Goal: Navigation & Orientation: Find specific page/section

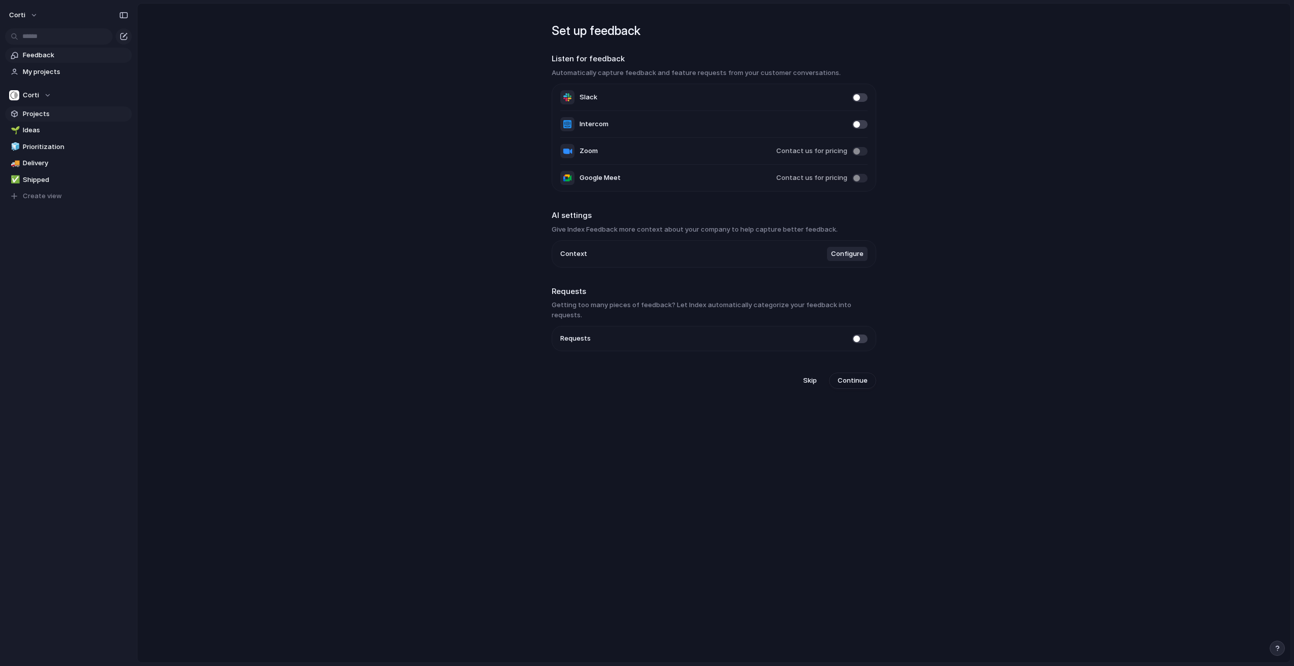
click at [39, 112] on span "Projects" at bounding box center [75, 114] width 105 height 10
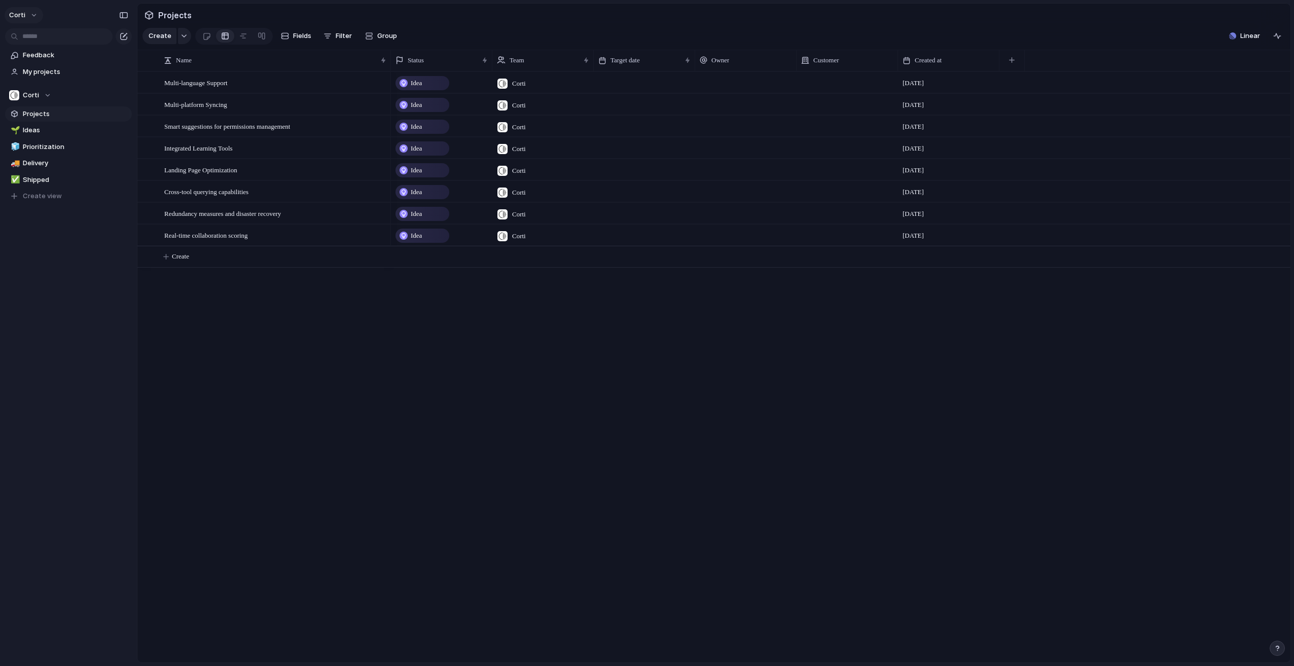
click at [13, 12] on span "corti" at bounding box center [17, 15] width 16 height 10
click at [44, 38] on span "Settings" at bounding box center [37, 38] width 28 height 10
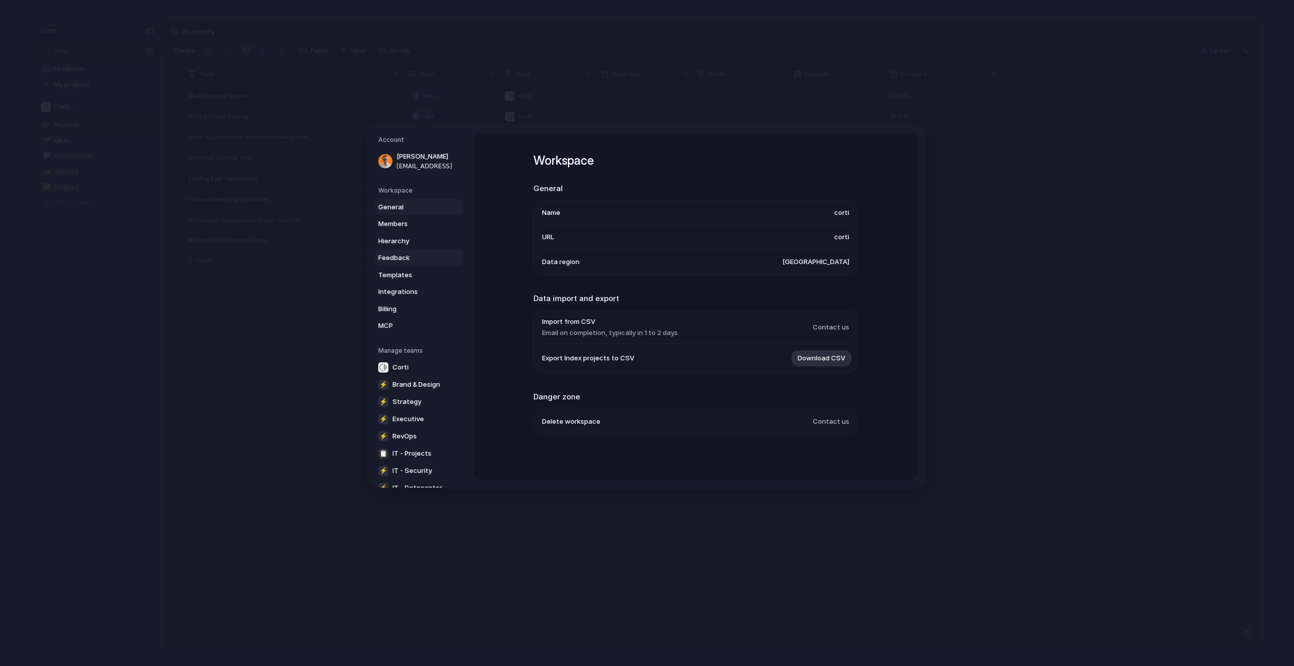
click at [395, 257] on span "Feedback" at bounding box center [410, 258] width 65 height 10
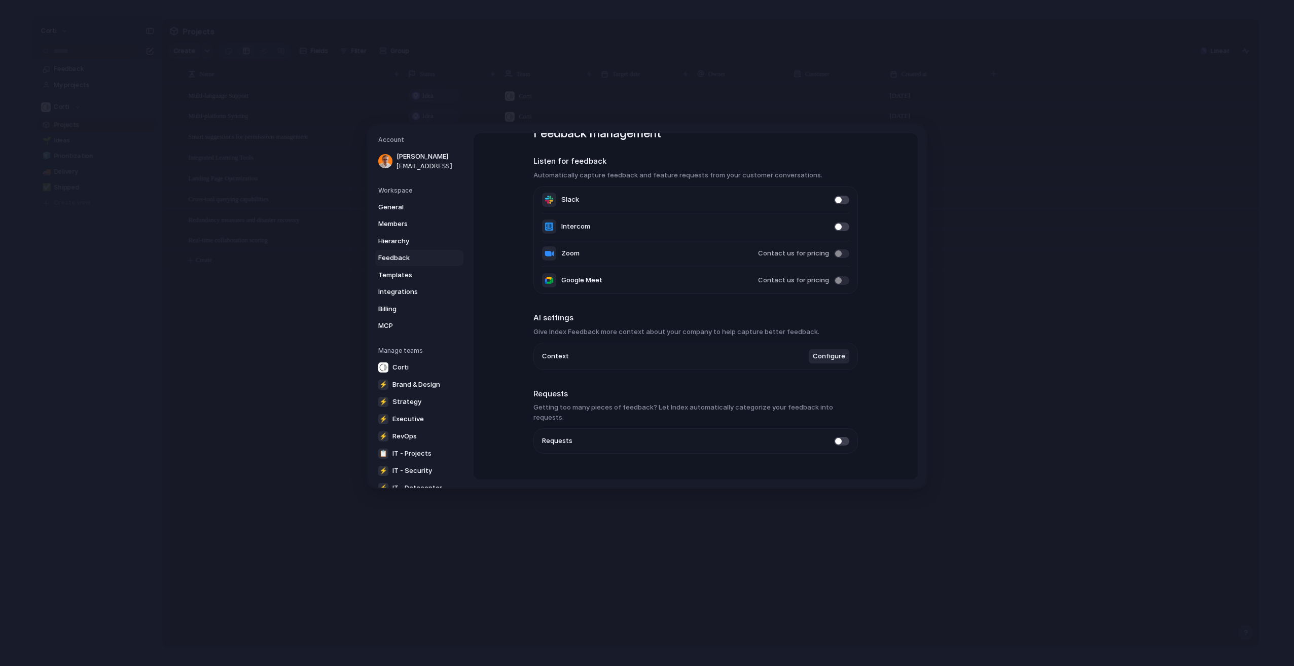
scroll to position [38, 0]
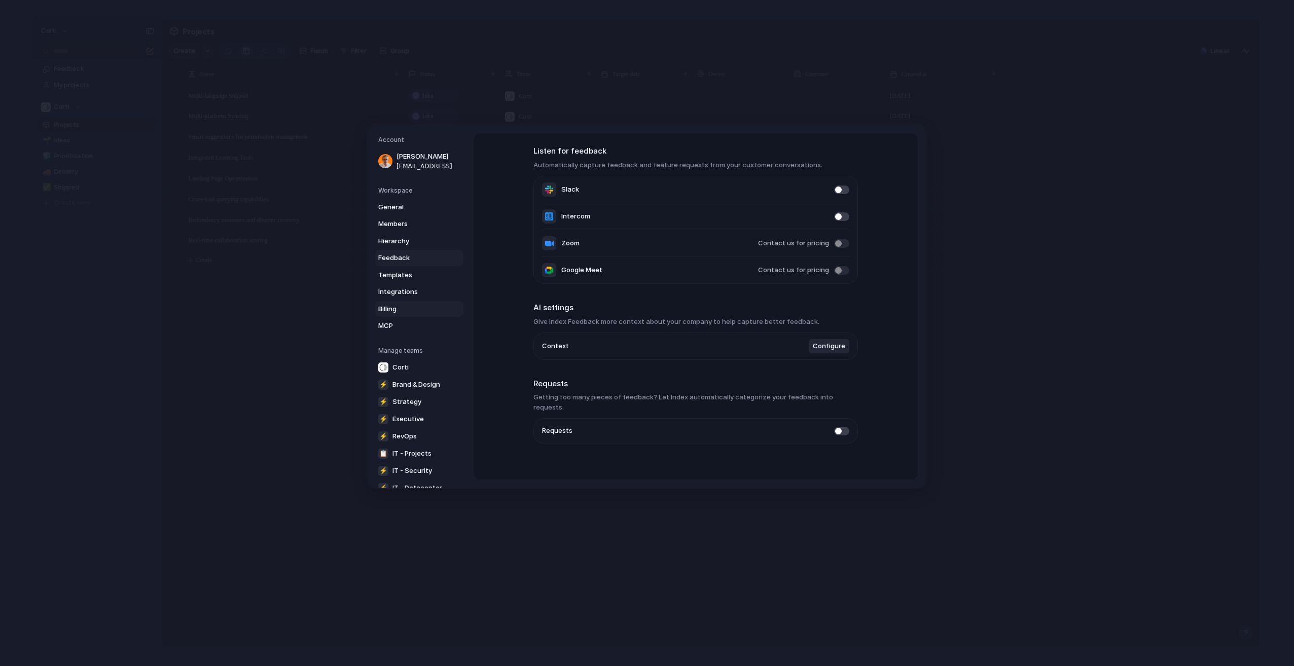
click at [393, 309] on span "Billing" at bounding box center [410, 309] width 65 height 10
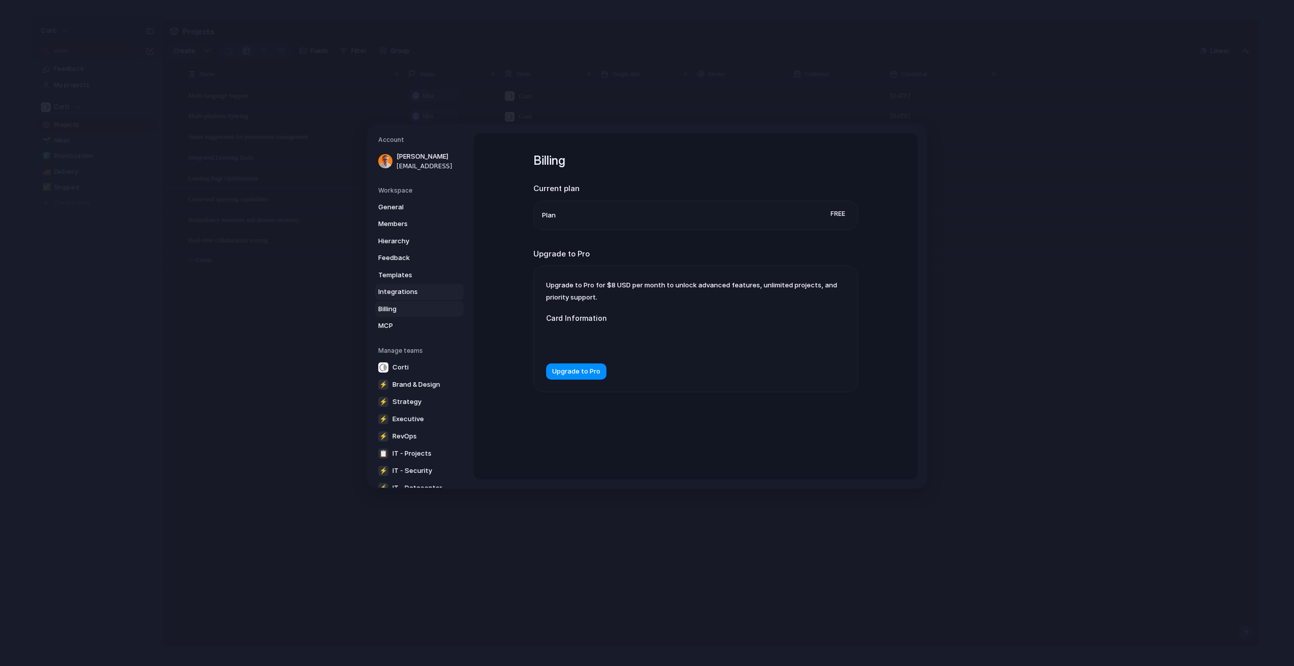
click at [402, 288] on span "Integrations" at bounding box center [410, 292] width 65 height 10
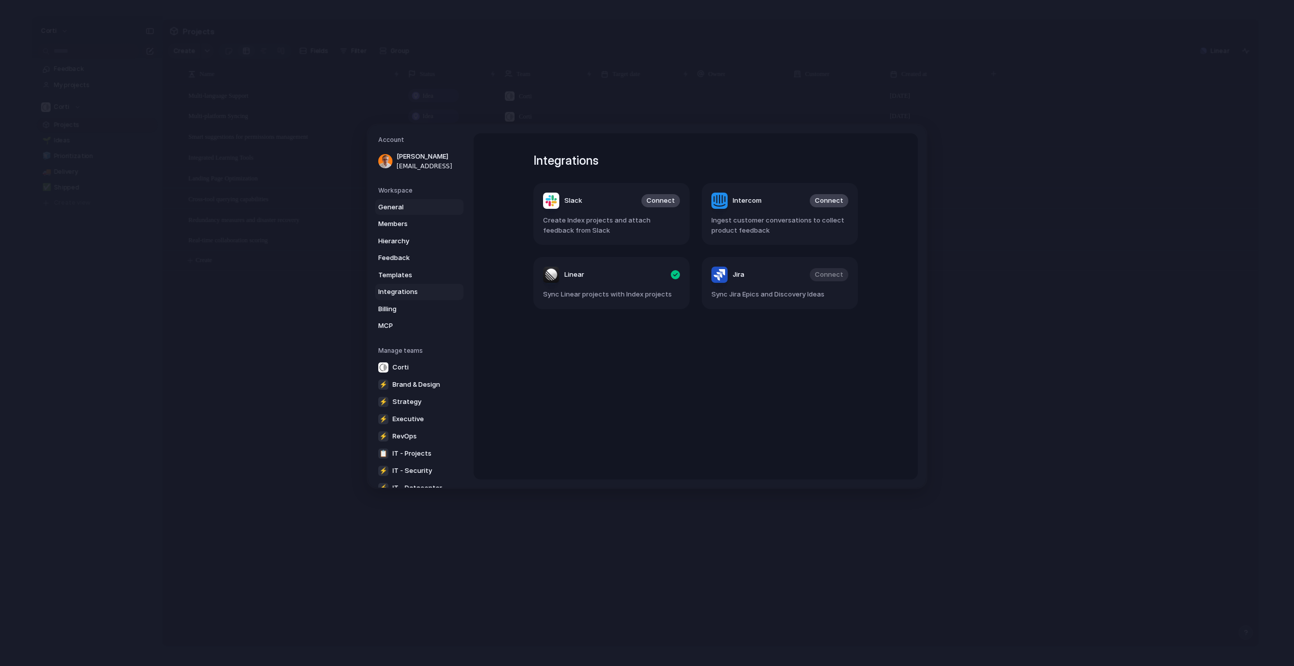
click at [402, 205] on span "General" at bounding box center [410, 207] width 65 height 10
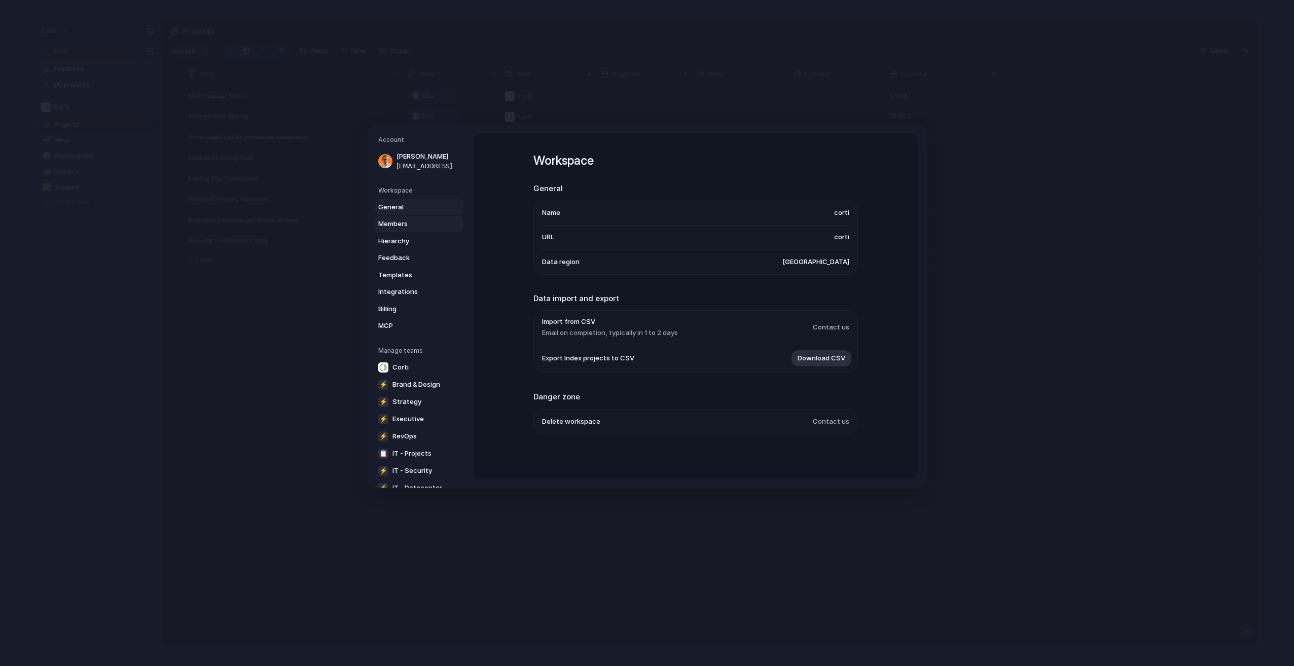
click at [400, 221] on span "Members" at bounding box center [410, 224] width 65 height 10
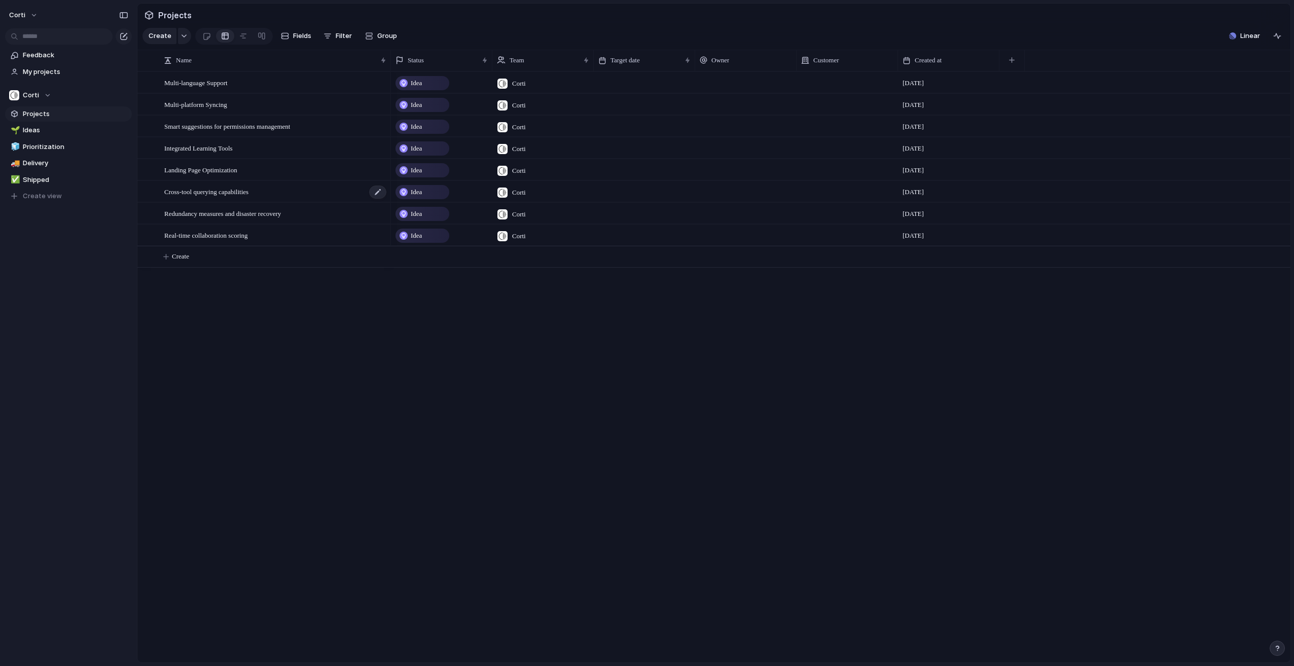
click at [206, 197] on span "Cross-tool querying capabilities" at bounding box center [206, 192] width 84 height 12
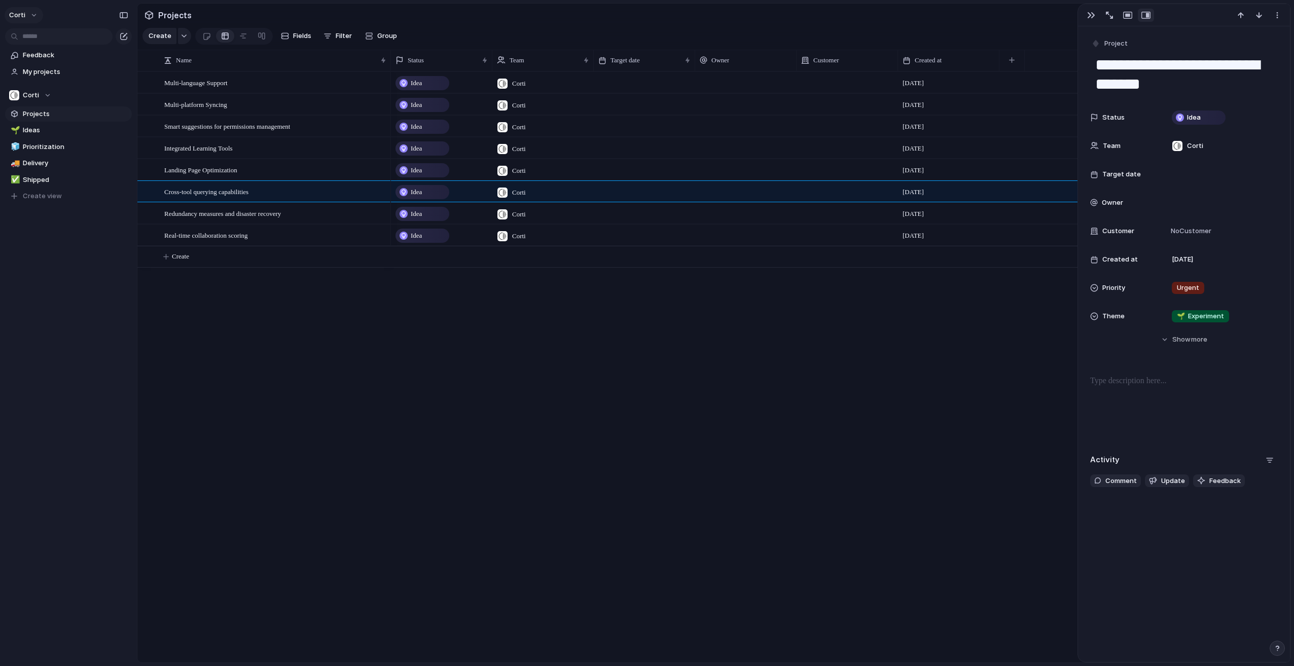
click at [29, 11] on button "corti" at bounding box center [24, 15] width 39 height 16
click at [125, 128] on li "Forest" at bounding box center [121, 135] width 60 height 16
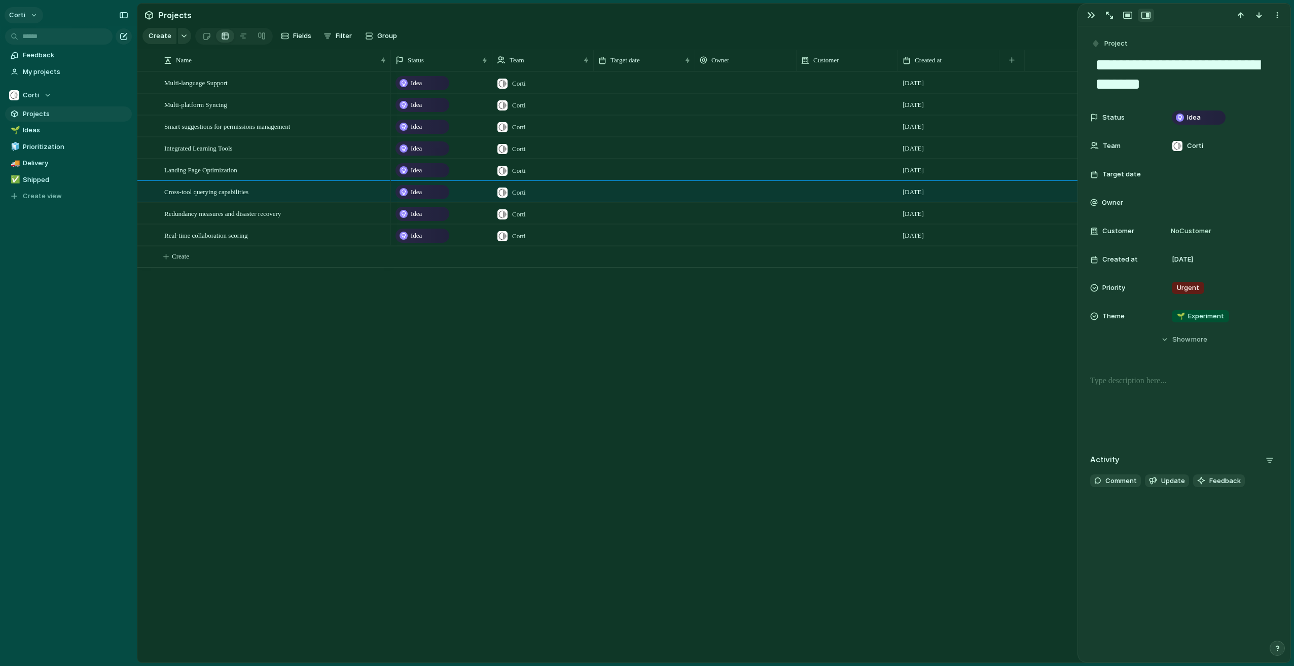
click at [24, 14] on button "corti" at bounding box center [24, 15] width 39 height 16
click at [113, 118] on span "Neutral dark" at bounding box center [115, 119] width 40 height 10
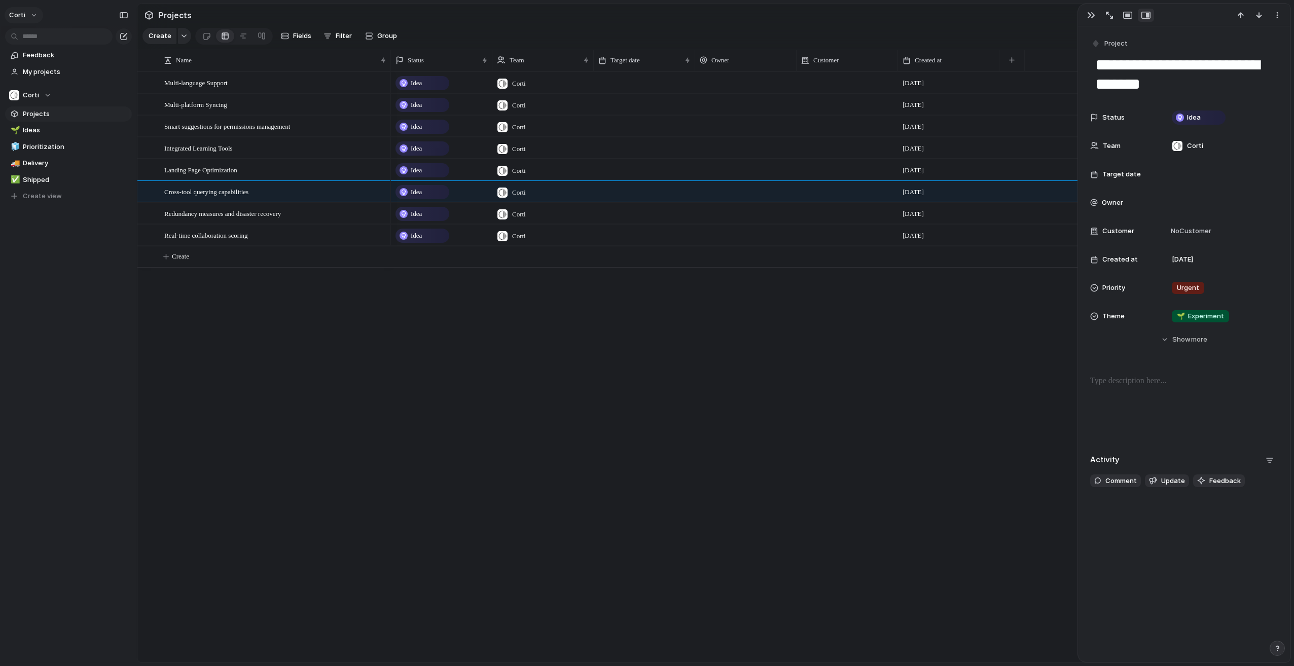
click at [24, 11] on button "corti" at bounding box center [24, 15] width 39 height 16
click at [121, 84] on li "Light" at bounding box center [124, 87] width 66 height 16
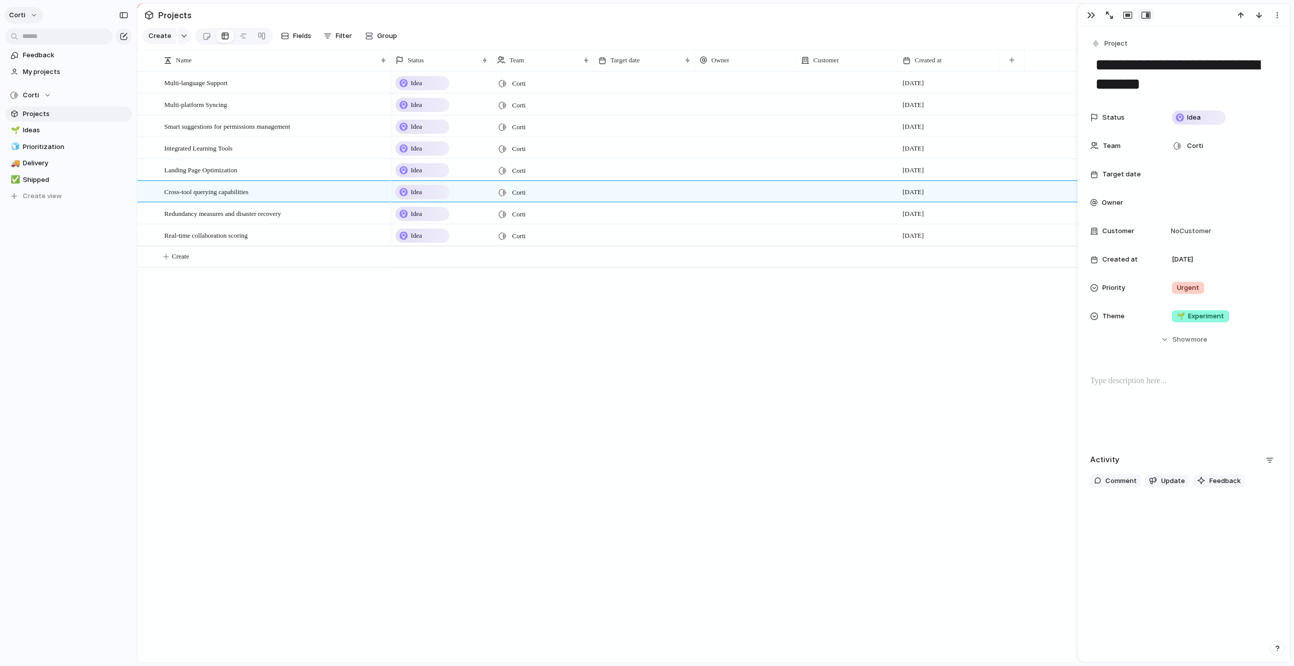
click at [27, 15] on button "corti" at bounding box center [24, 15] width 39 height 16
click at [87, 229] on div "Settings Invite members Change theme Sign out" at bounding box center [647, 333] width 1294 height 666
click at [34, 177] on span "Shipped" at bounding box center [75, 180] width 105 height 10
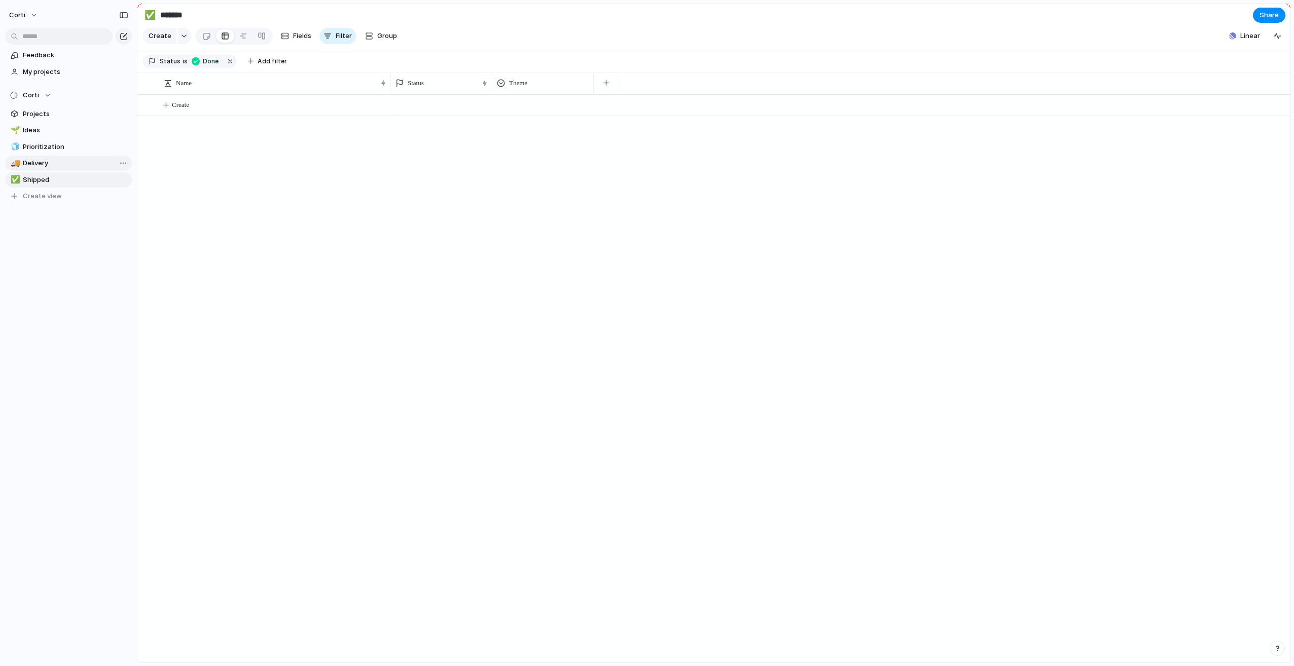
click at [68, 158] on link "🚚 Delivery" at bounding box center [68, 163] width 127 height 15
click at [51, 144] on span "Prioritization" at bounding box center [75, 147] width 105 height 10
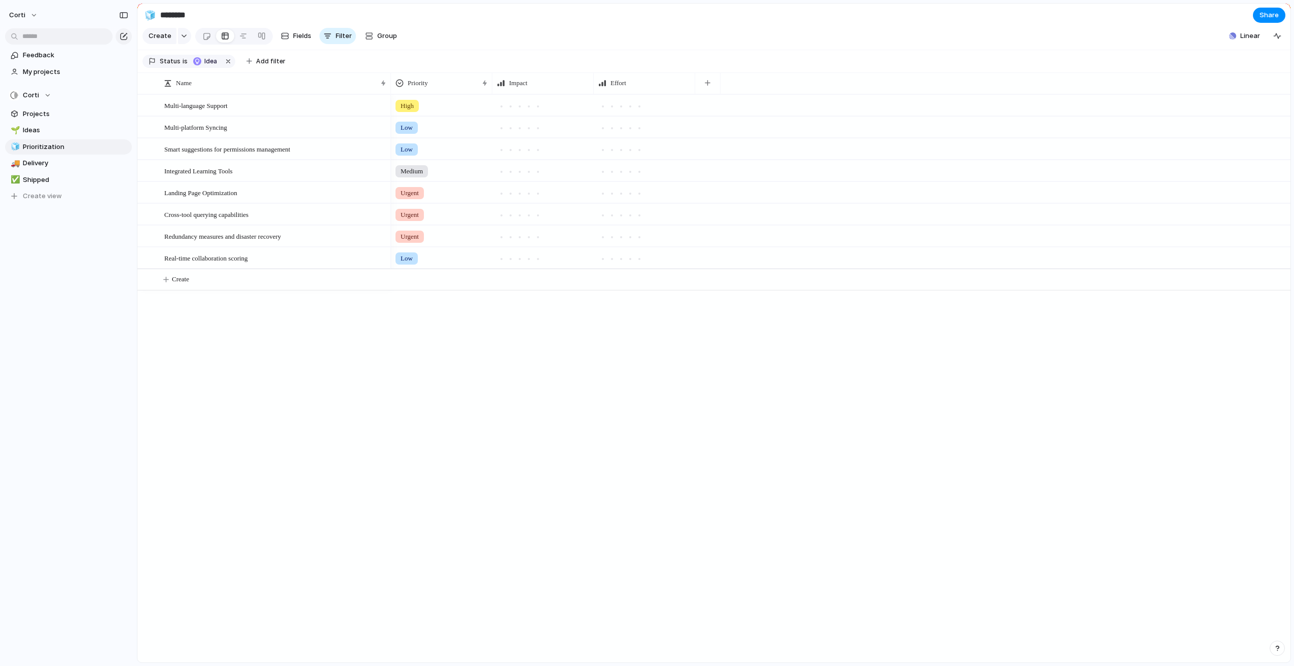
type input "**********"
drag, startPoint x: 159, startPoint y: 202, endPoint x: 171, endPoint y: 119, distance: 84.1
click at [45, 73] on span "My projects" at bounding box center [75, 72] width 105 height 10
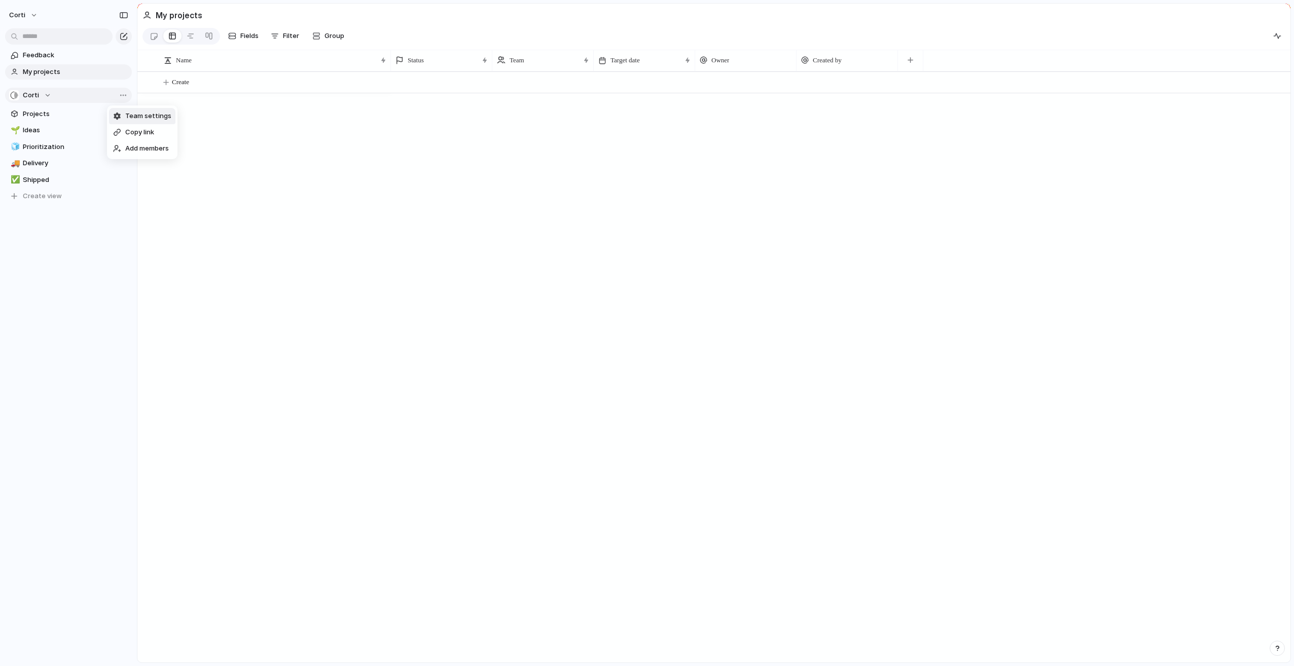
click at [146, 116] on span "Team settings" at bounding box center [148, 116] width 46 height 10
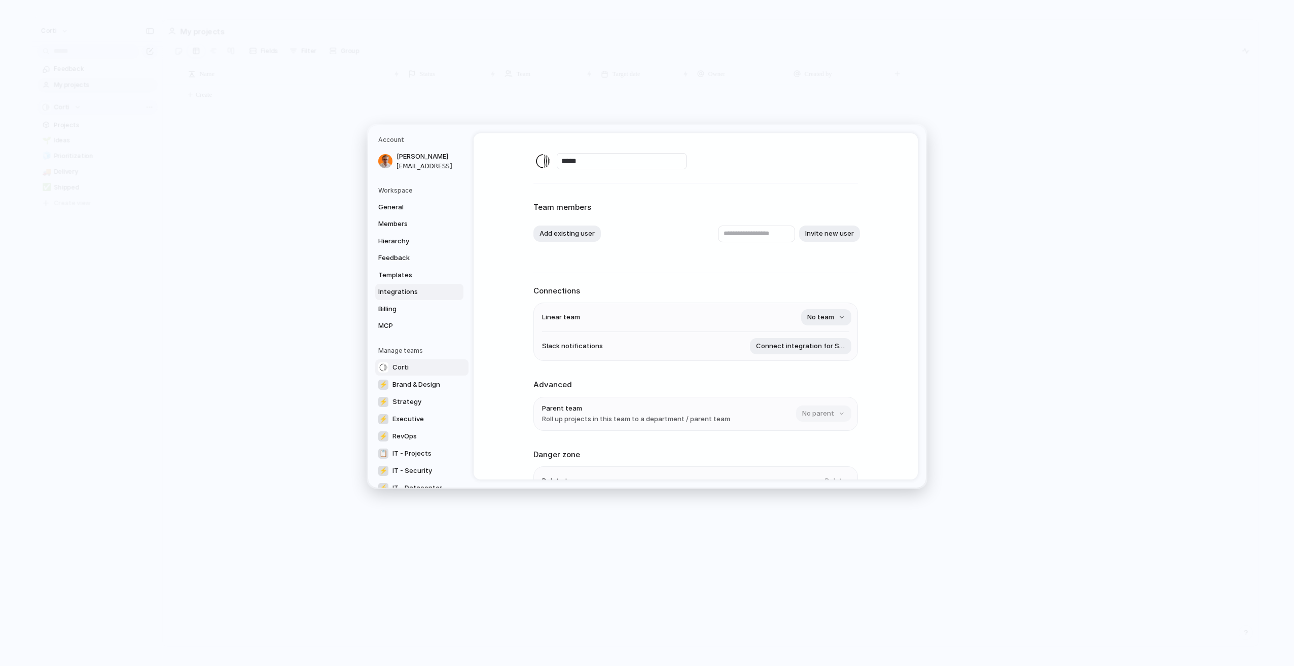
click at [413, 291] on span "Integrations" at bounding box center [410, 292] width 65 height 10
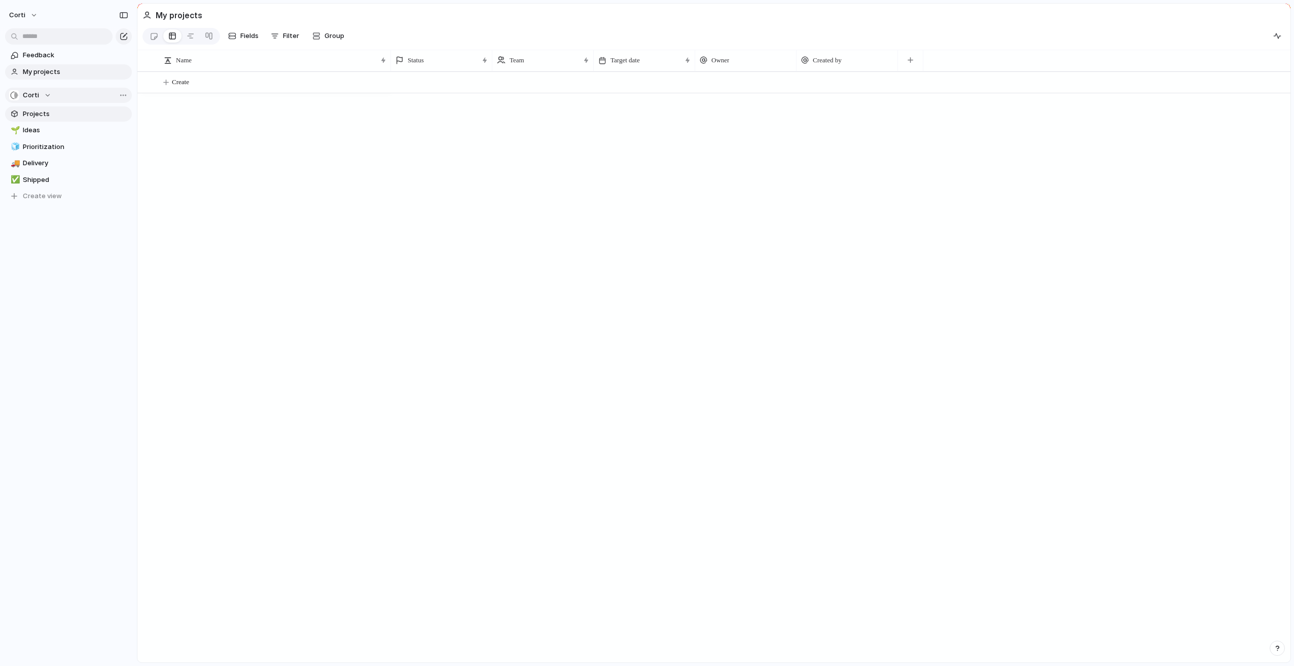
click at [80, 109] on span "Projects" at bounding box center [75, 114] width 105 height 10
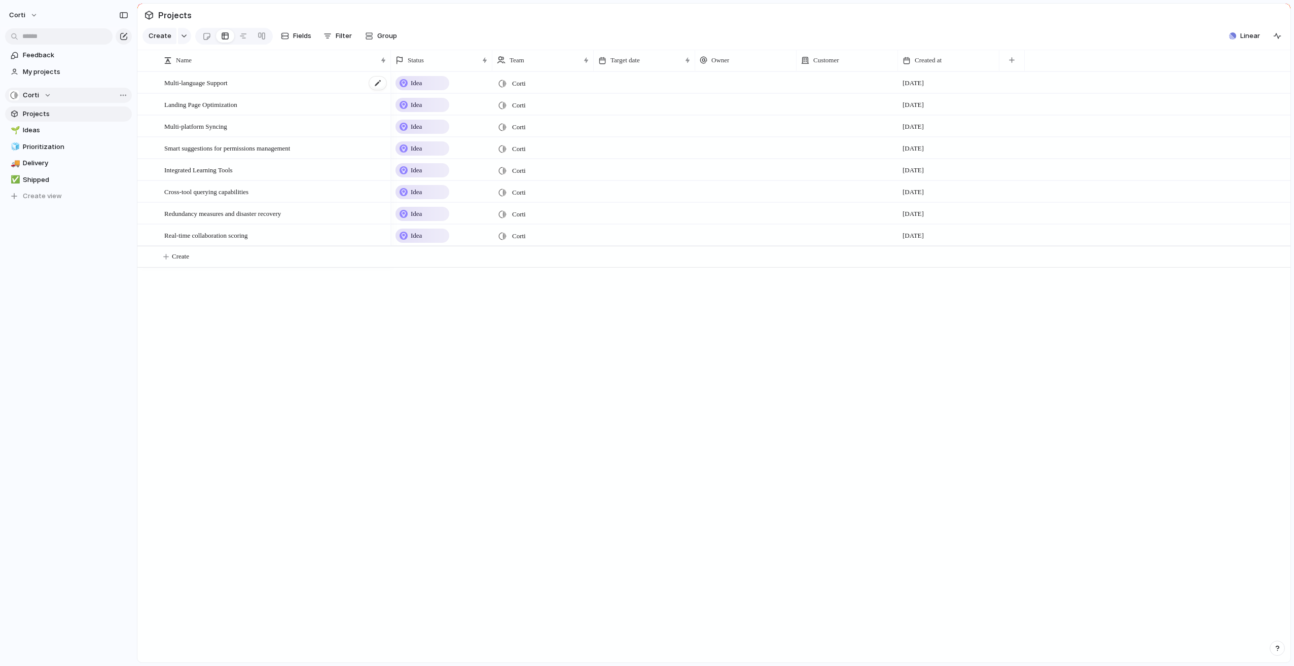
click at [200, 88] on span "Multi-language Support" at bounding box center [195, 83] width 63 height 12
click at [412, 175] on span "Idea" at bounding box center [416, 170] width 11 height 10
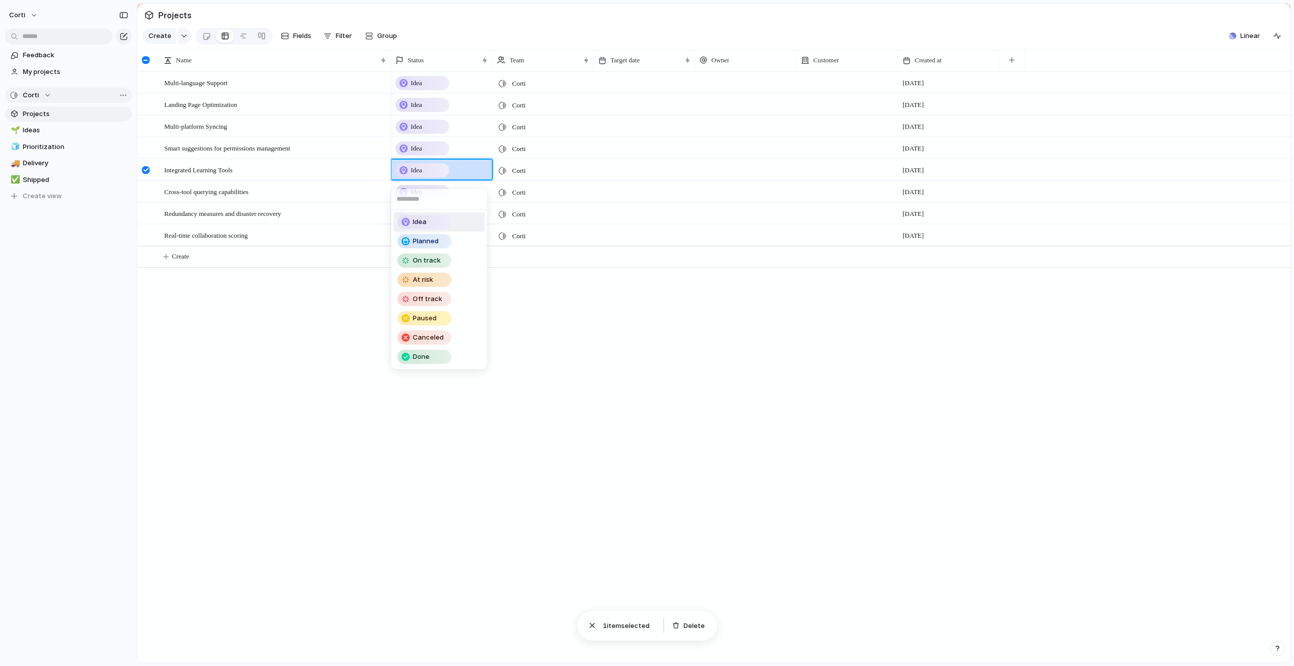
click at [334, 192] on div "Idea Planned On track At risk Off track Paused Canceled Done" at bounding box center [647, 333] width 1294 height 666
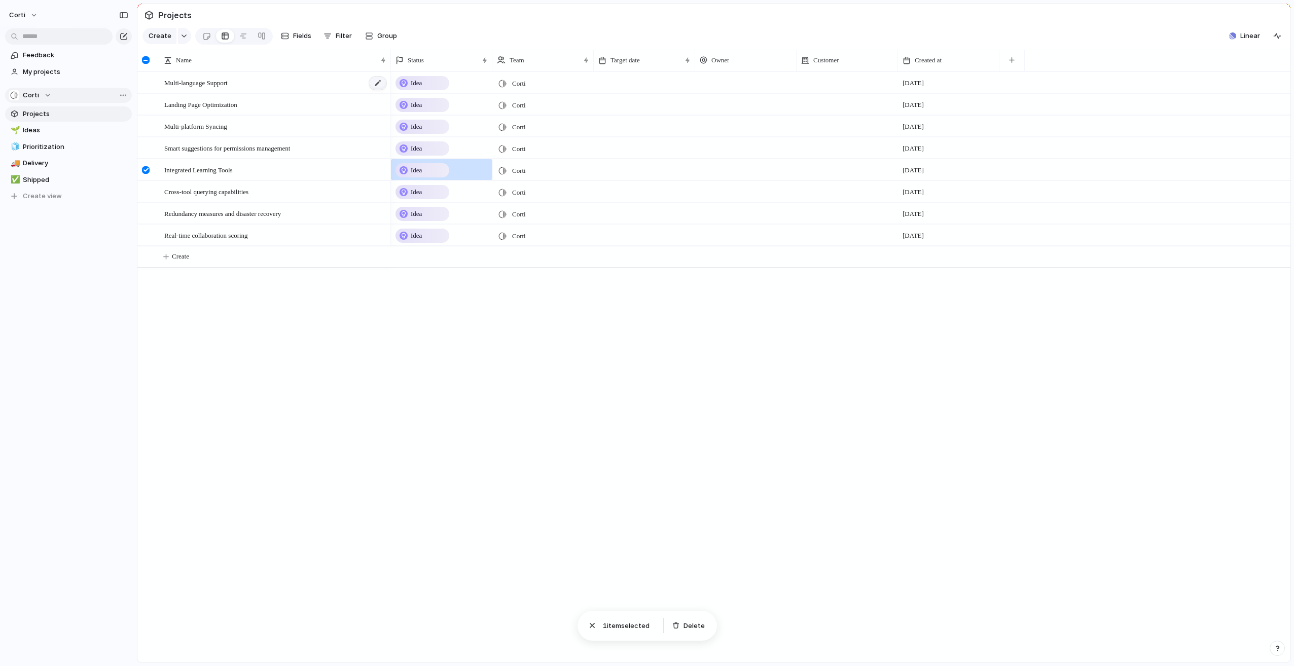
click at [377, 90] on div at bounding box center [377, 83] width 17 height 13
click at [204, 42] on div at bounding box center [206, 36] width 9 height 17
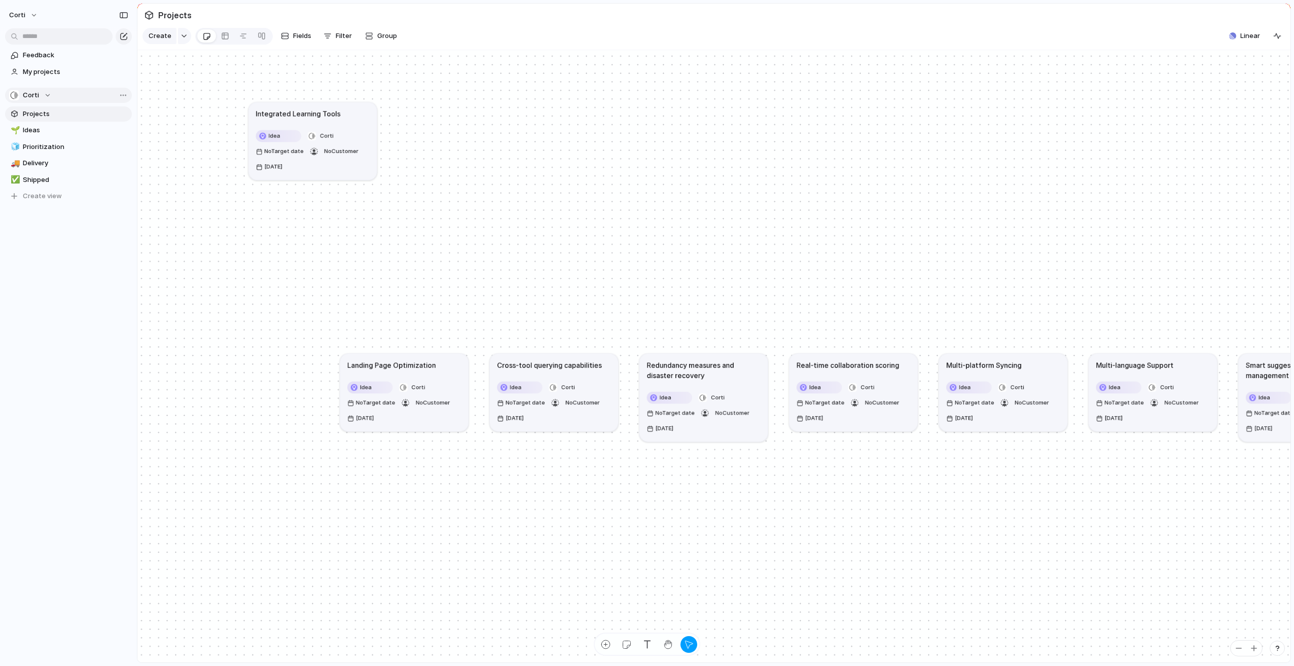
drag, startPoint x: 264, startPoint y: 364, endPoint x: 316, endPoint y: 163, distance: 208.0
click at [319, 119] on h1 "Integrated Learning Tools" at bounding box center [298, 114] width 85 height 10
drag, startPoint x: 366, startPoint y: 181, endPoint x: 361, endPoint y: 256, distance: 75.8
click at [337, 225] on div "Idea Corti No Target date No Customer [DATE]" at bounding box center [282, 202] width 114 height 45
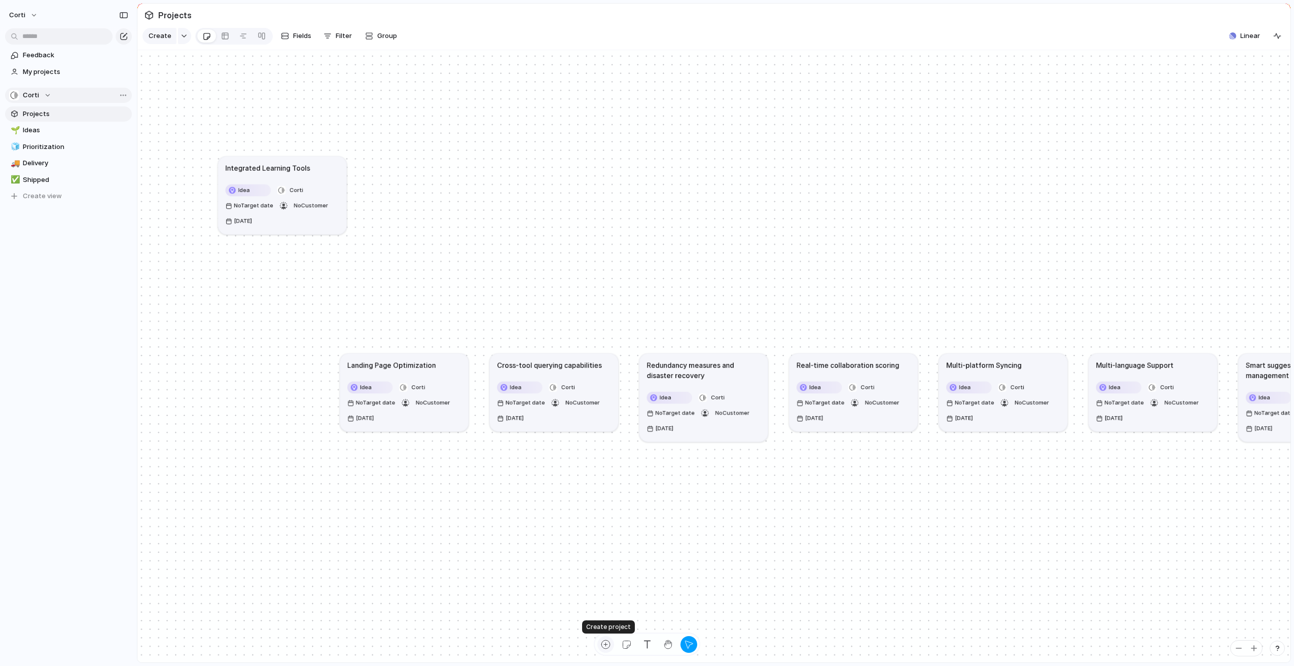
click at [606, 643] on div "button" at bounding box center [605, 645] width 11 height 11
click at [417, 260] on div "Create" at bounding box center [647, 333] width 1294 height 666
click at [629, 645] on div "button" at bounding box center [626, 645] width 11 height 11
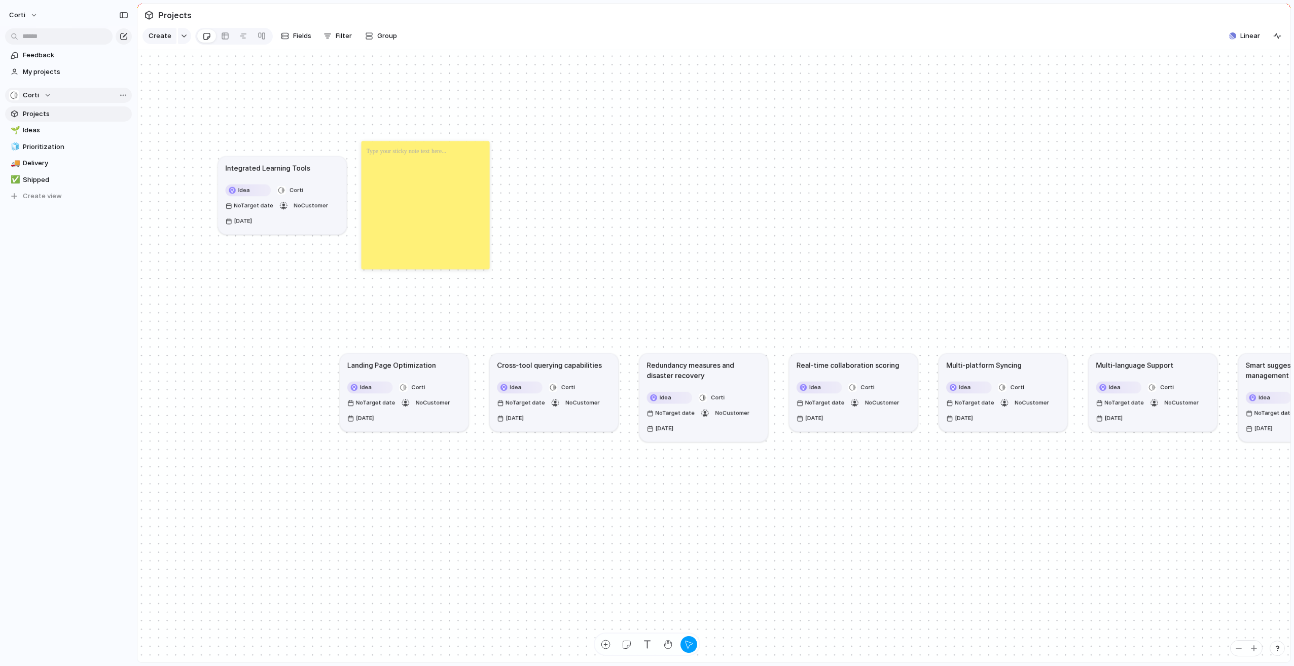
drag, startPoint x: 400, startPoint y: 224, endPoint x: 430, endPoint y: 203, distance: 36.2
click at [430, 203] on div at bounding box center [425, 205] width 128 height 128
click at [259, 36] on div at bounding box center [262, 36] width 8 height 16
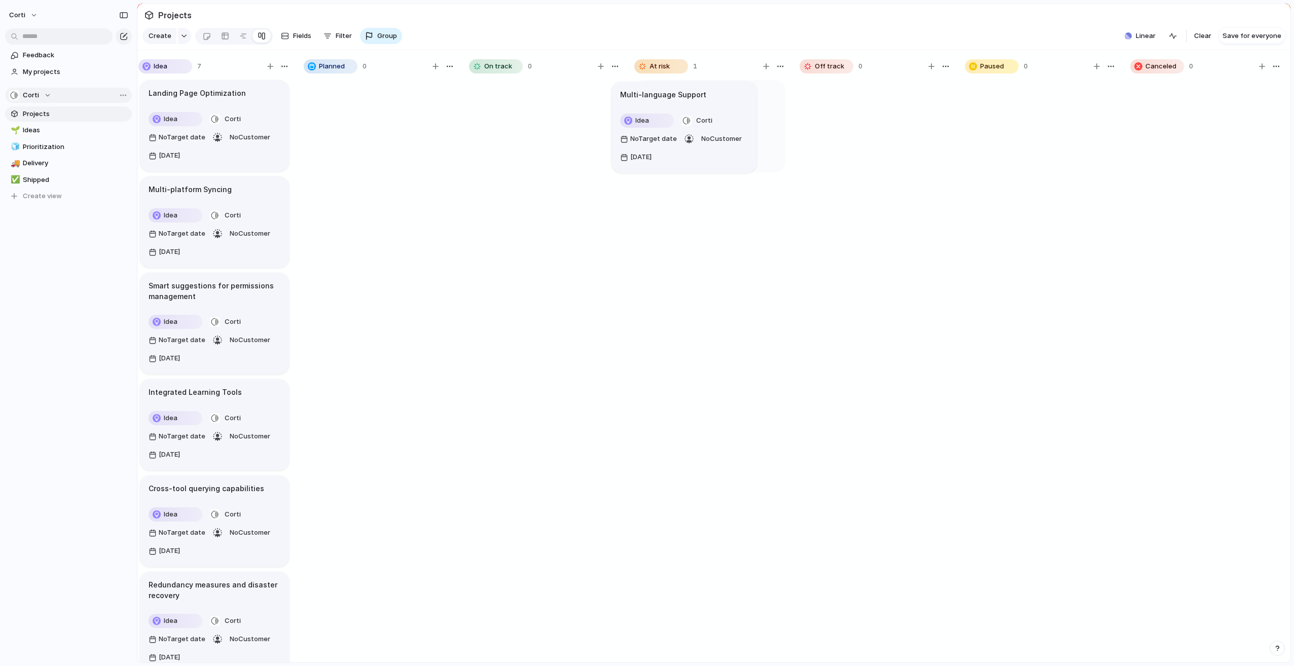
scroll to position [0, 84]
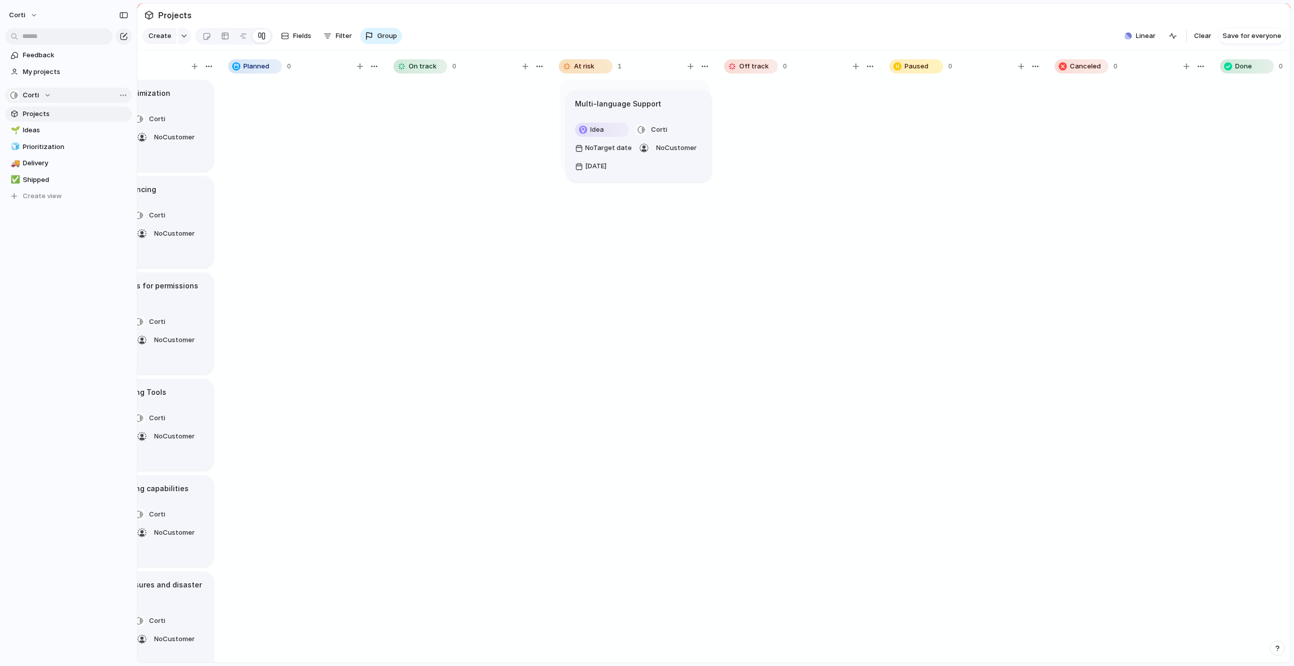
drag, startPoint x: 228, startPoint y: 99, endPoint x: 630, endPoint y: 102, distance: 401.7
drag, startPoint x: 328, startPoint y: 136, endPoint x: 274, endPoint y: 223, distance: 102.5
click at [274, 224] on div at bounding box center [304, 376] width 152 height 594
click at [377, 70] on div "button" at bounding box center [374, 66] width 8 height 8
click at [228, 131] on div "Change color" at bounding box center [647, 333] width 1294 height 666
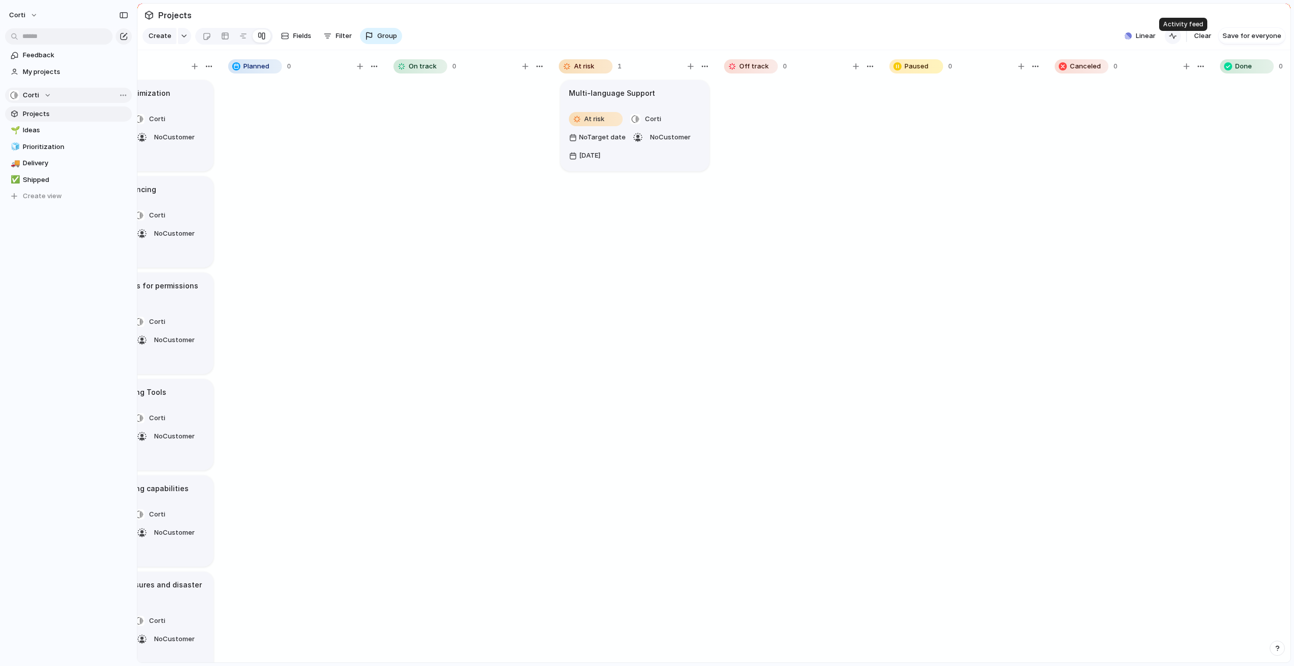
click at [1178, 44] on button "button" at bounding box center [1173, 36] width 16 height 16
click at [1270, 70] on div "button" at bounding box center [1274, 64] width 11 height 11
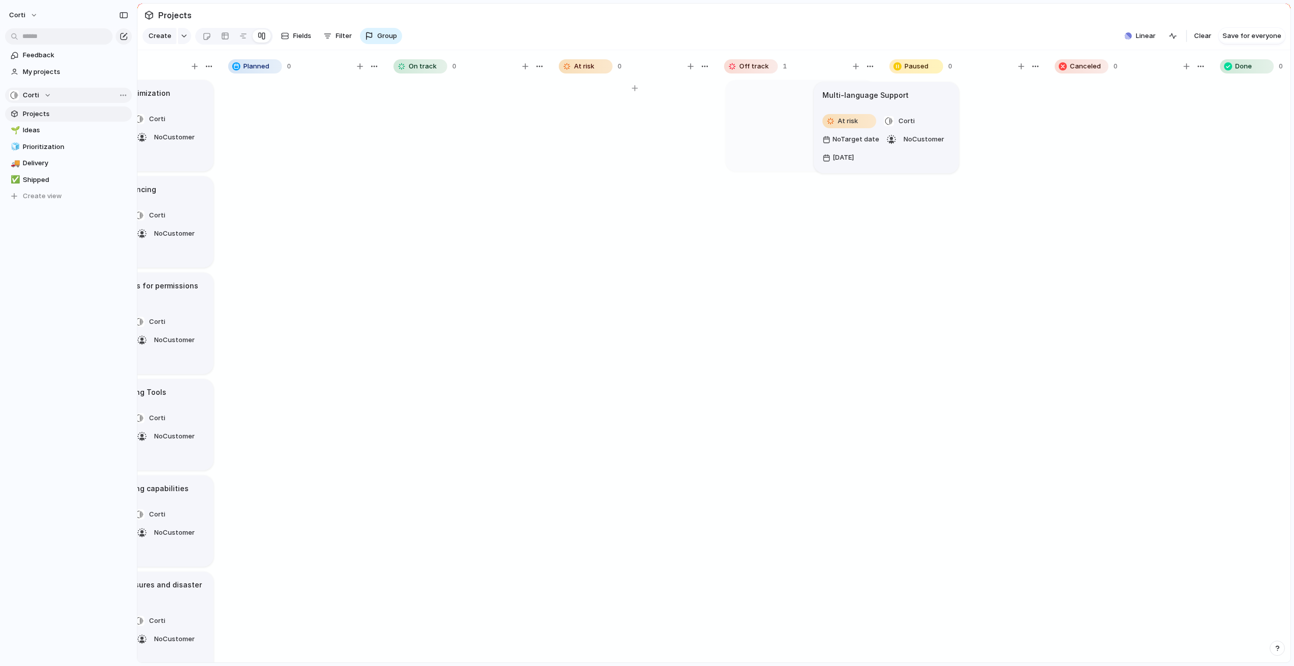
scroll to position [0, 136]
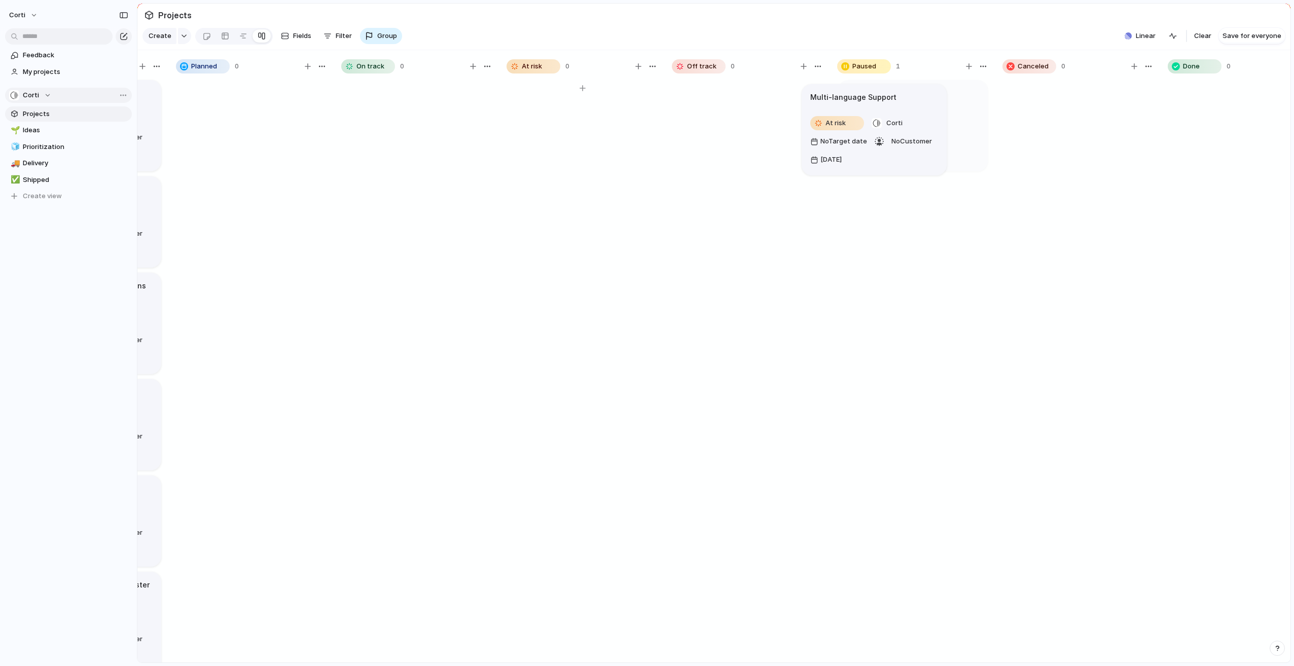
drag, startPoint x: 654, startPoint y: 110, endPoint x: 888, endPoint y: 107, distance: 233.8
click at [1181, 38] on div at bounding box center [1173, 36] width 16 height 16
click at [1177, 40] on div "button" at bounding box center [1173, 36] width 8 height 8
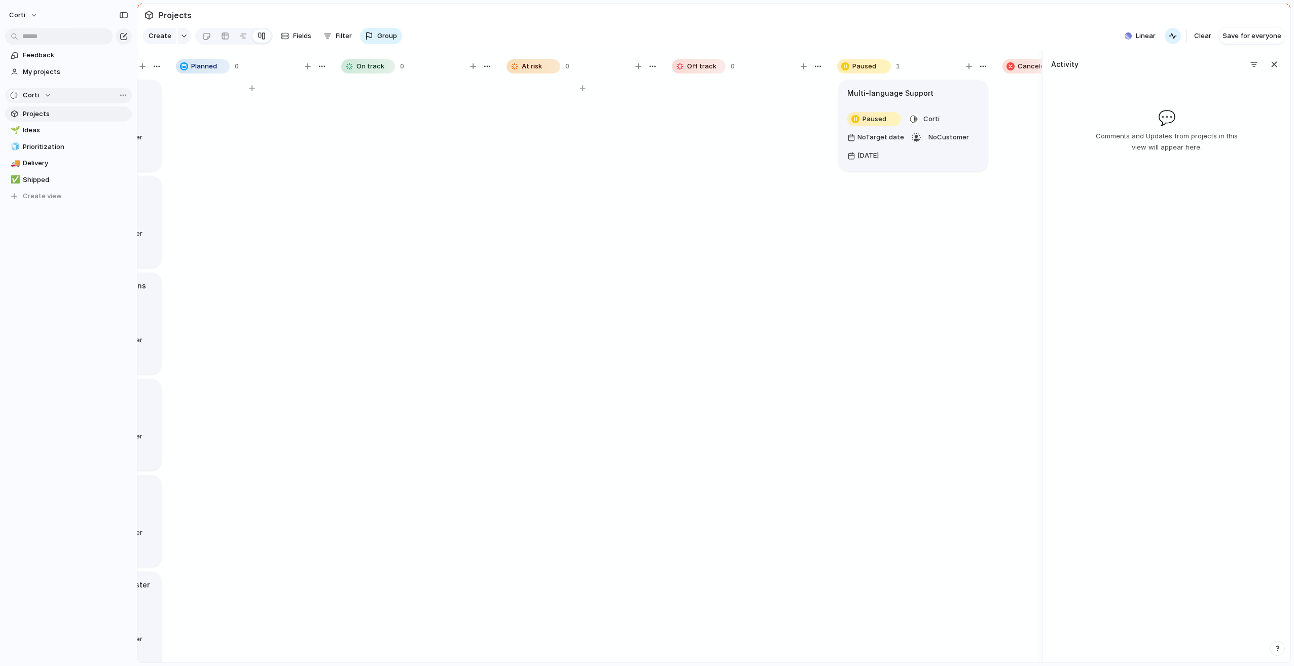
drag, startPoint x: 452, startPoint y: 229, endPoint x: 184, endPoint y: 255, distance: 269.0
click at [445, 233] on div at bounding box center [417, 376] width 152 height 594
click at [1240, 41] on span "Save for everyone" at bounding box center [1252, 36] width 59 height 10
click at [1269, 70] on div "button" at bounding box center [1274, 64] width 11 height 11
click at [1258, 40] on span "Linear" at bounding box center [1250, 36] width 20 height 10
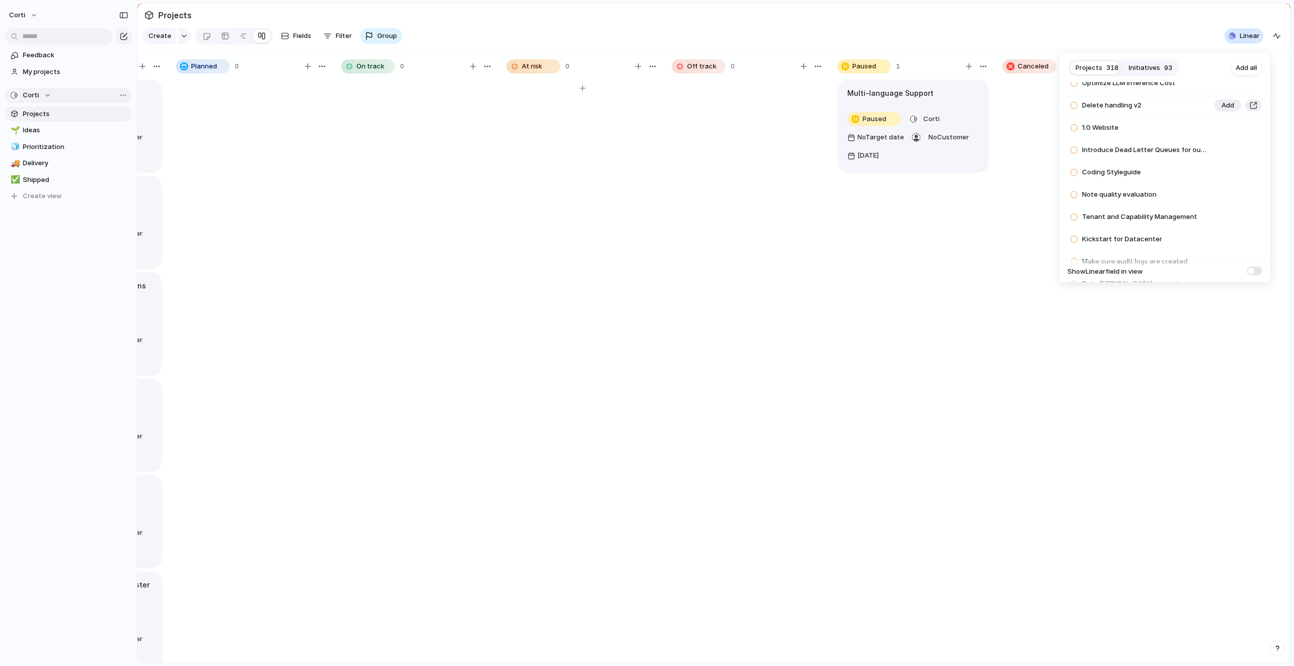
scroll to position [254, 0]
click at [992, 167] on div "Projects 318 Initiatives 93 Add all Valley Com Add Intercom Build Out: API team…" at bounding box center [647, 333] width 1294 height 666
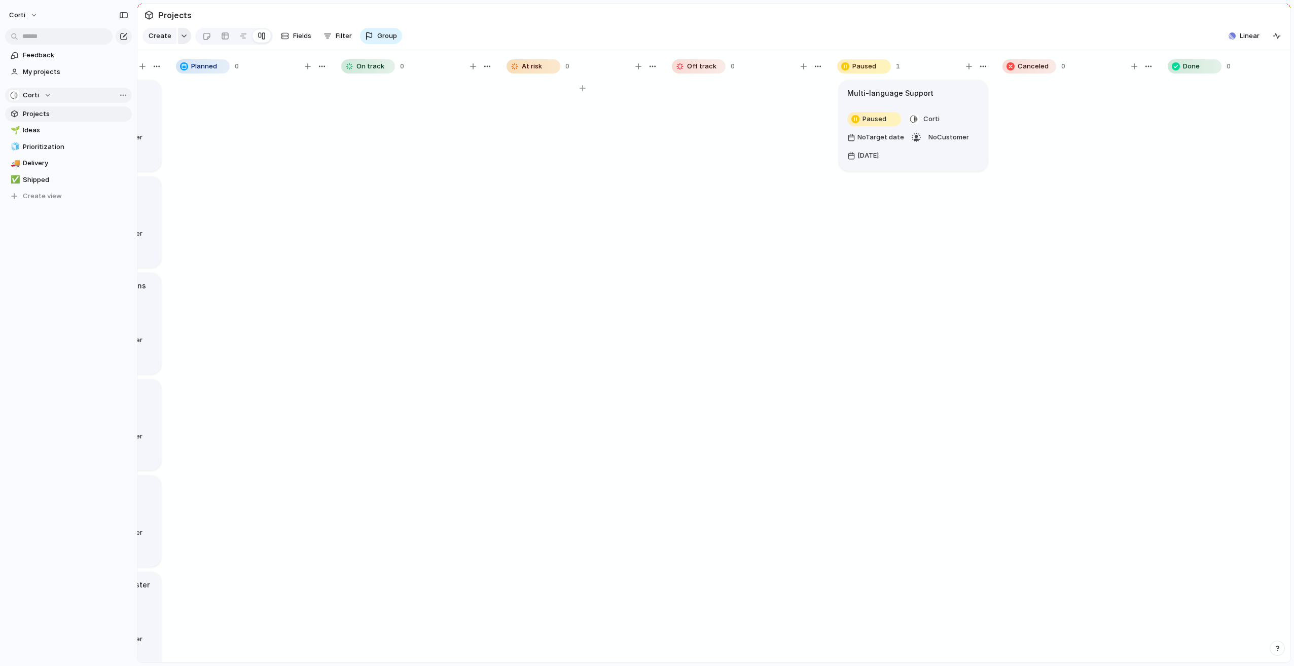
click at [183, 38] on div "button" at bounding box center [184, 36] width 7 height 4
click at [191, 217] on span "Customize" at bounding box center [179, 218] width 35 height 10
click at [170, 16] on span "Projects" at bounding box center [175, 15] width 38 height 18
click at [38, 72] on span "My projects" at bounding box center [75, 72] width 105 height 10
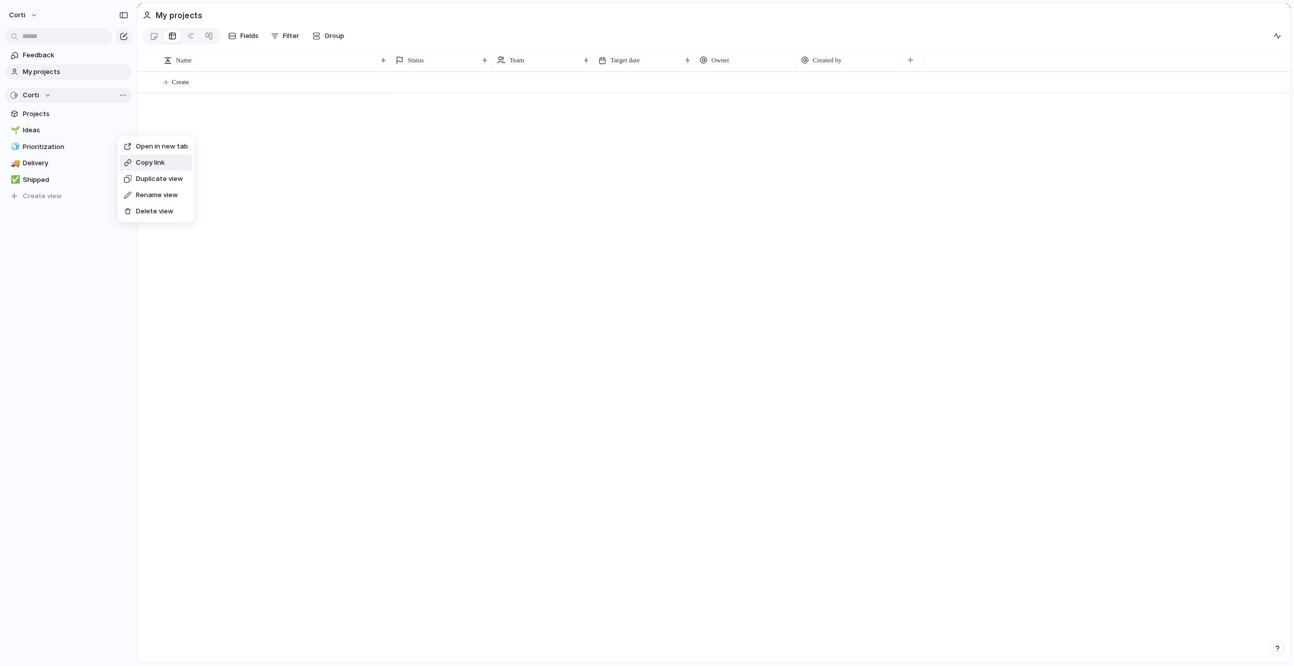
click at [161, 165] on span "Copy link" at bounding box center [150, 163] width 29 height 10
